Goal: Task Accomplishment & Management: Complete application form

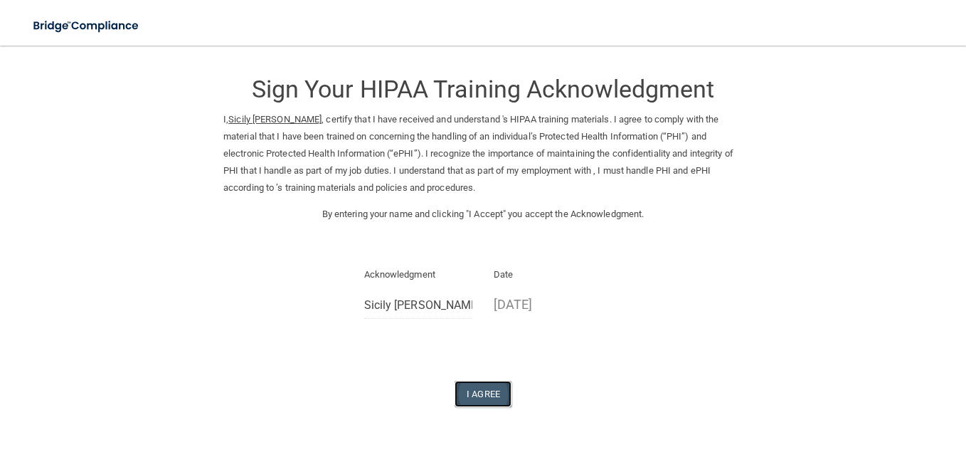
click at [462, 386] on button "I Agree" at bounding box center [482, 394] width 57 height 26
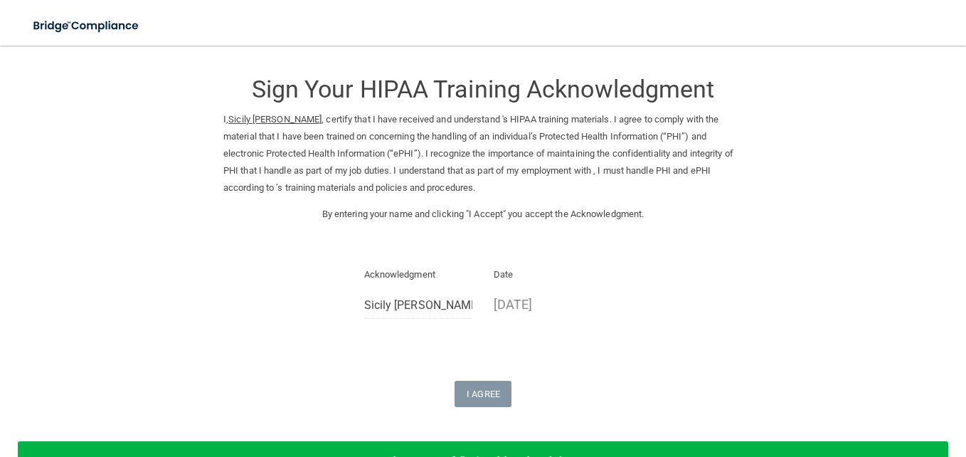
drag, startPoint x: 611, startPoint y: 303, endPoint x: 716, endPoint y: 374, distance: 127.0
click at [716, 374] on div "Sign Your HIPAA Training Acknowledgment I, Sicily Romero , certify that I have …" at bounding box center [482, 233] width 519 height 347
click at [659, 57] on main "Sign Your HIPAA Training Acknowledgment I, Sicily Romero , certify that I have …" at bounding box center [483, 251] width 966 height 411
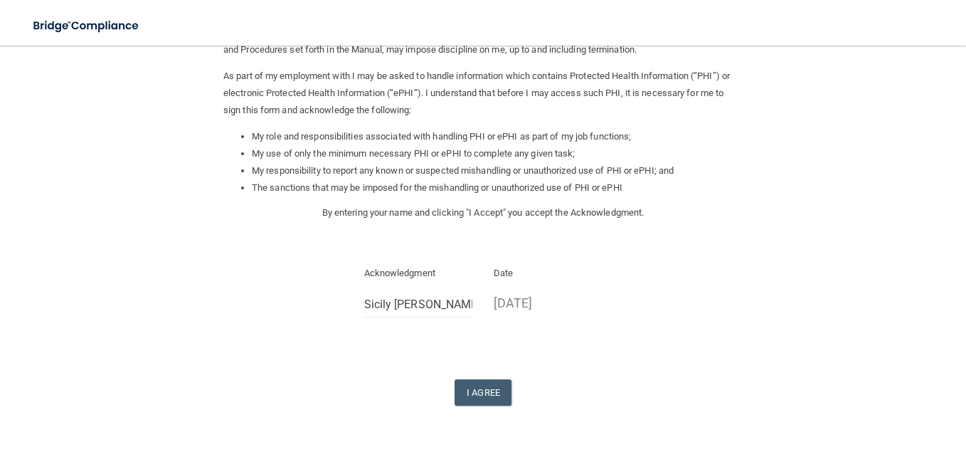
scroll to position [148, 0]
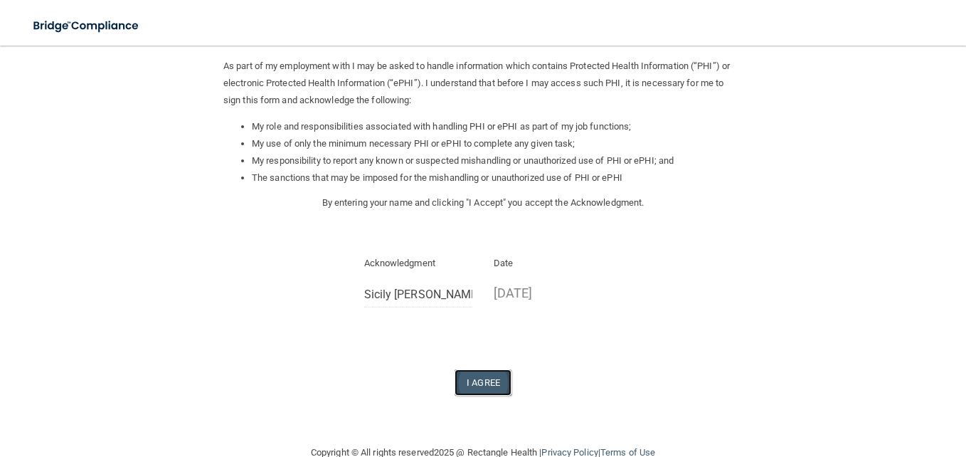
click at [477, 378] on button "I Agree" at bounding box center [482, 382] width 57 height 26
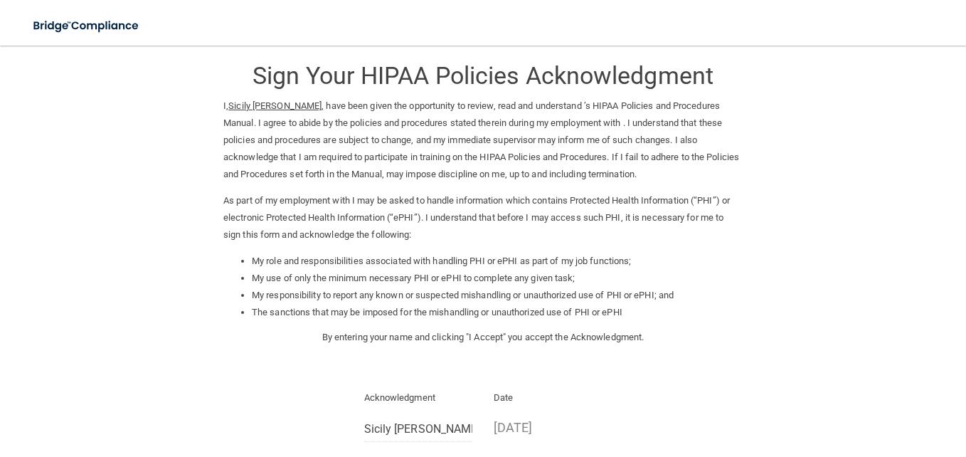
scroll to position [0, 0]
